Goal: Download file/media

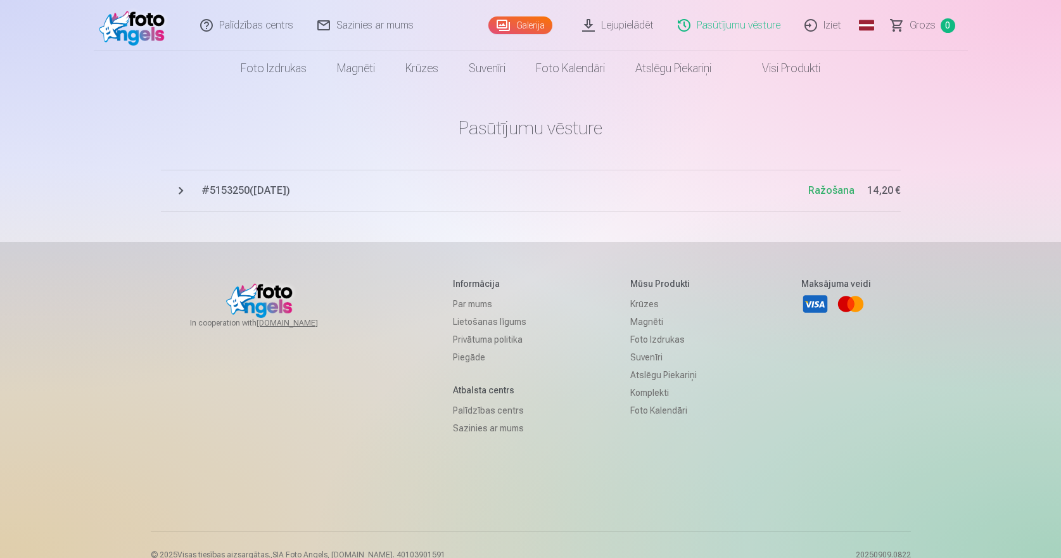
click at [625, 25] on link "Lejupielādēt" at bounding box center [619, 25] width 96 height 51
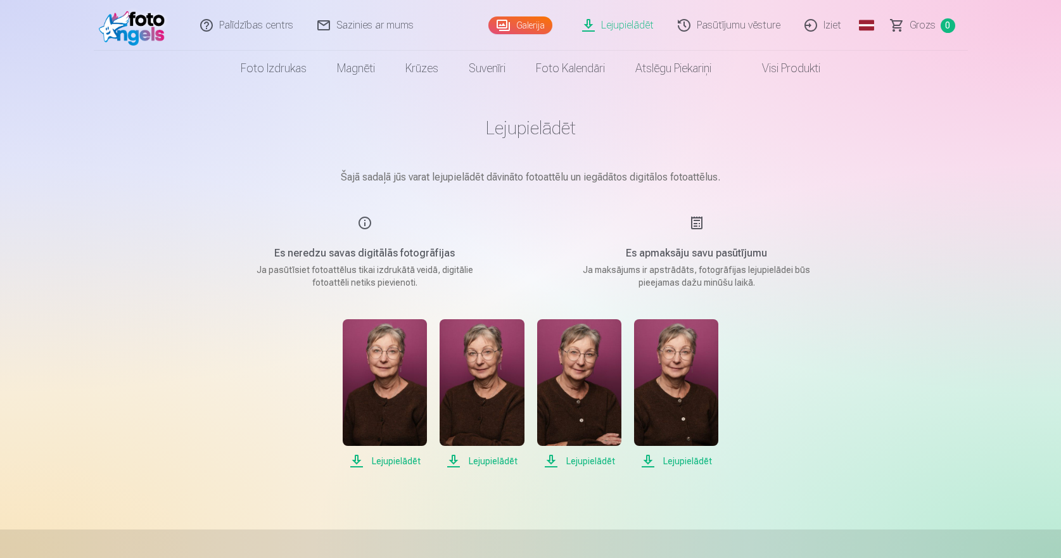
click at [484, 387] on img at bounding box center [482, 382] width 84 height 127
click at [577, 401] on img at bounding box center [579, 382] width 84 height 127
click at [574, 354] on img at bounding box center [579, 382] width 84 height 127
click at [582, 459] on span "Lejupielādēt" at bounding box center [579, 461] width 84 height 15
click at [832, 27] on link "Iziet" at bounding box center [823, 25] width 61 height 51
